Goal: Information Seeking & Learning: Learn about a topic

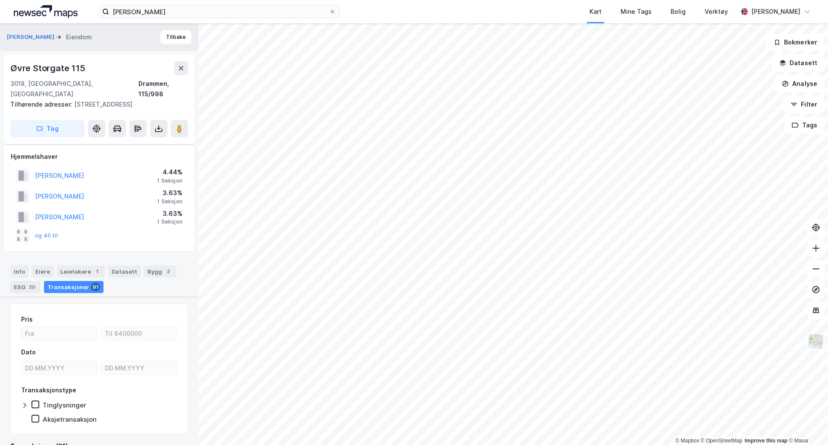
scroll to position [872, 0]
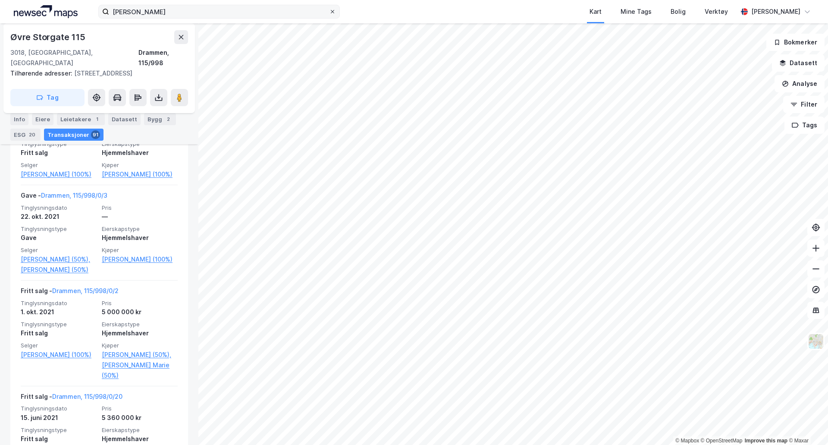
click at [329, 12] on span at bounding box center [332, 11] width 7 height 7
click at [329, 12] on input "[PERSON_NAME]" at bounding box center [219, 11] width 220 height 13
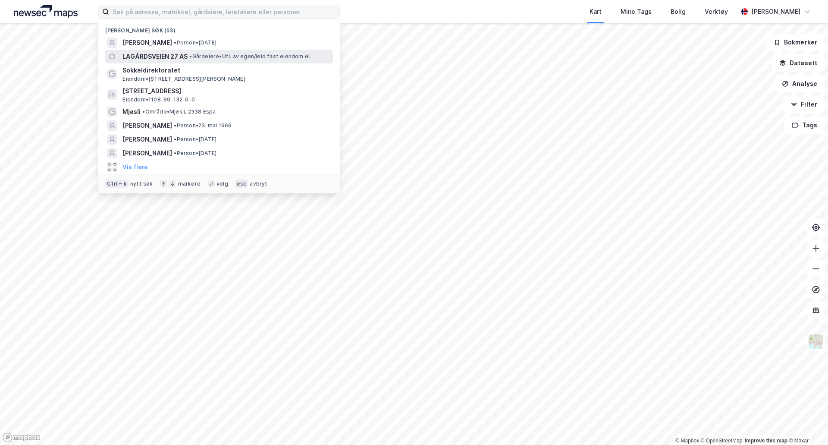
click at [151, 53] on span "LAGÅRDSVEIEN 27 AS" at bounding box center [154, 56] width 65 height 10
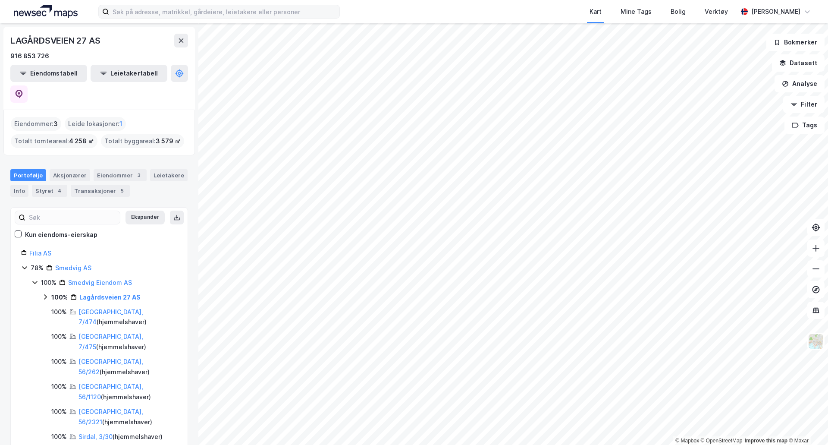
click at [483, 444] on html "Kart Mine Tags Bolig Verktøy [PERSON_NAME] © Mapbox © OpenStreetMap Improve thi…" at bounding box center [414, 222] width 828 height 445
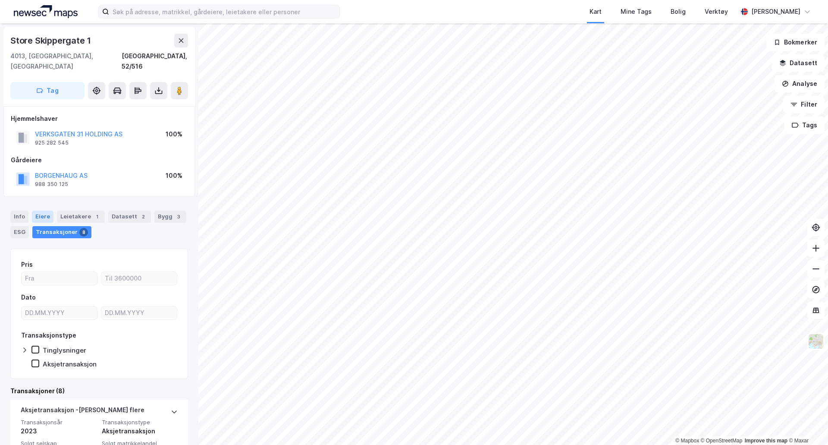
click at [41, 210] on div "Eiere" at bounding box center [43, 216] width 22 height 12
